Goal: Task Accomplishment & Management: Use online tool/utility

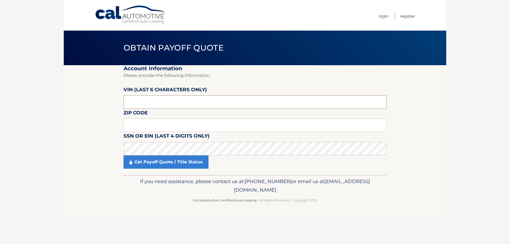
click at [164, 100] on input "text" at bounding box center [255, 101] width 263 height 13
type input "194016"
click at [156, 128] on input "text" at bounding box center [255, 124] width 263 height 13
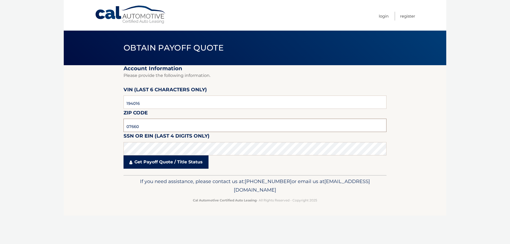
type input "07660"
click at [156, 162] on link "Get Payoff Quote / Title Status" at bounding box center [166, 161] width 85 height 13
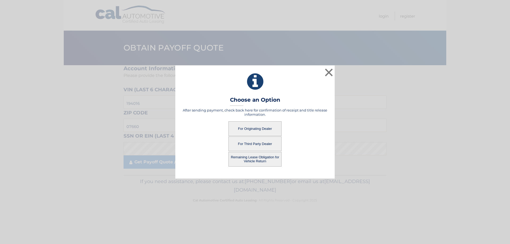
click at [269, 126] on button "For Originating Dealer" at bounding box center [254, 128] width 53 height 15
click at [266, 127] on button "For Originating Dealer" at bounding box center [254, 128] width 53 height 15
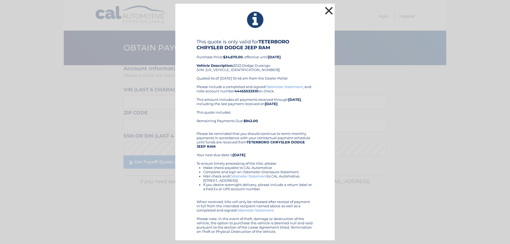
click at [329, 10] on button "×" at bounding box center [329, 10] width 11 height 11
